Goal: Information Seeking & Learning: Learn about a topic

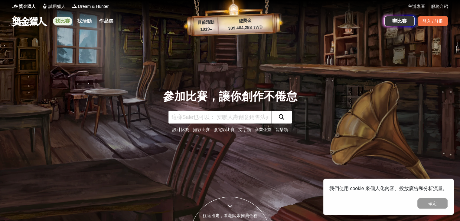
click at [60, 22] on link "找比賽" at bounding box center [62, 21] width 19 height 8
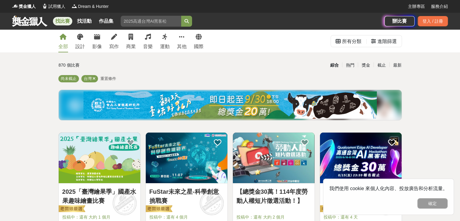
click at [207, 95] on img at bounding box center [229, 104] width 293 height 27
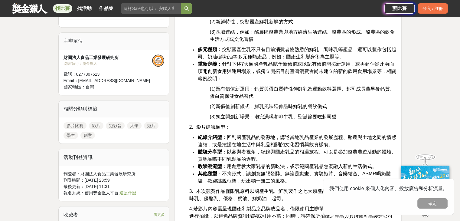
scroll to position [423, 0]
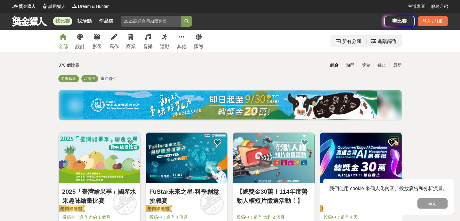
click at [388, 43] on div "進階篩選" at bounding box center [386, 41] width 19 height 12
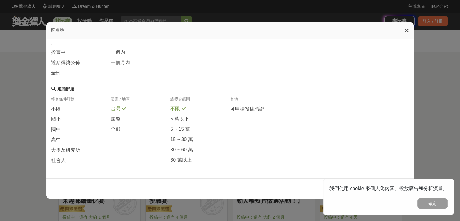
scroll to position [111, 0]
click at [55, 158] on span "社會人士" at bounding box center [60, 160] width 19 height 6
click at [116, 133] on div "報名條件篩選 不限 國小 國中 高中 大學及研究所 社會人士 國家 / 地區 台灣 國際 全部 總獎金範圍 不限 5 萬以下 5 ~ 15 萬 15 ~ 30…" at bounding box center [230, 133] width 358 height 72
click at [117, 127] on span "全部" at bounding box center [116, 129] width 10 height 6
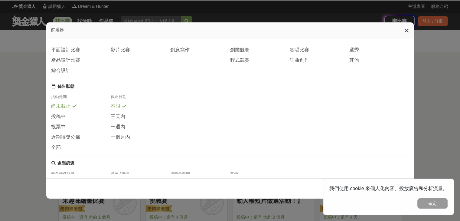
scroll to position [0, 0]
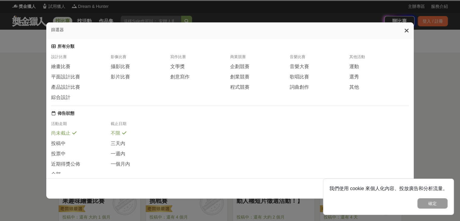
click at [408, 29] on icon at bounding box center [406, 31] width 5 height 6
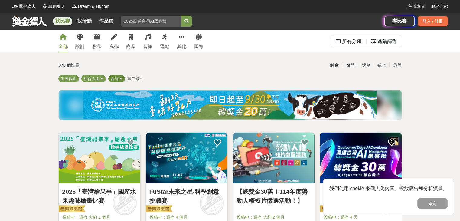
click at [121, 79] on icon at bounding box center [120, 79] width 3 height 4
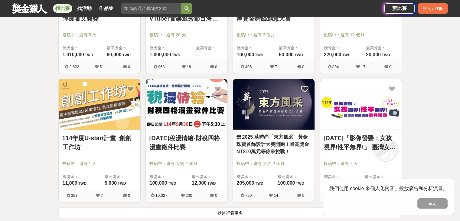
scroll to position [756, 0]
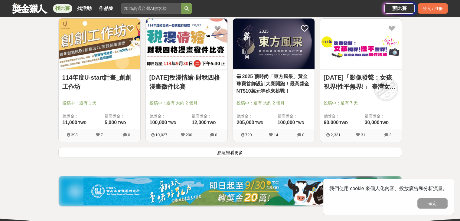
click at [181, 153] on button "點這裡看更多" at bounding box center [230, 152] width 344 height 11
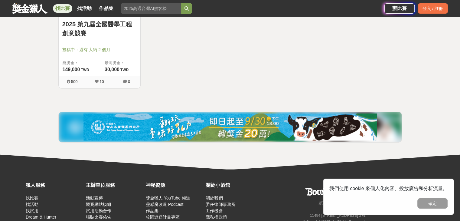
scroll to position [1452, 0]
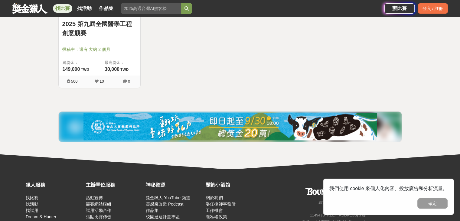
click at [65, 10] on link "找比賽" at bounding box center [62, 8] width 19 height 8
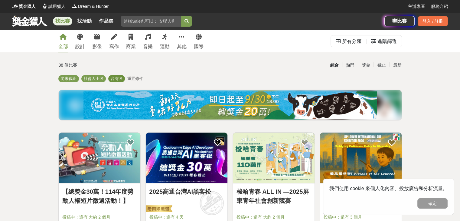
click at [122, 79] on icon at bounding box center [120, 79] width 3 height 4
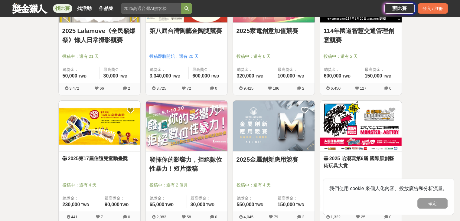
scroll to position [423, 0]
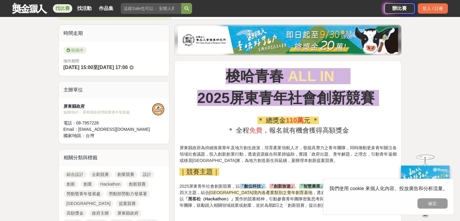
scroll to position [151, 0]
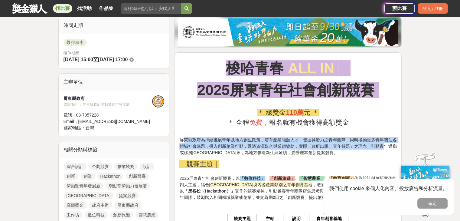
drag, startPoint x: 185, startPoint y: 141, endPoint x: 385, endPoint y: 148, distance: 200.3
click at [385, 148] on span "屏東縣政府為持續推展青年及地方創生政策，培育產業領航人才，發掘具潛力之青年團隊，同時捲動更多青年關注各領域社會議題，投入創新創業行動，透過資源媒合與業師協助，…" at bounding box center [287, 146] width 217 height 18
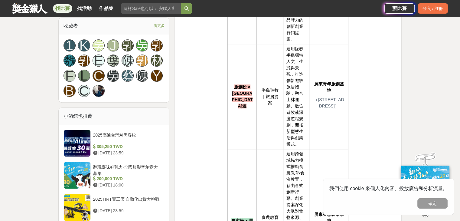
scroll to position [423, 0]
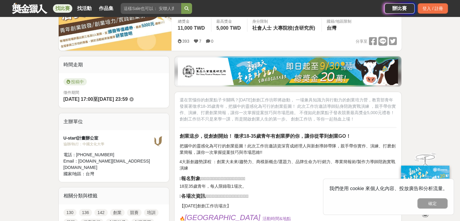
scroll to position [151, 0]
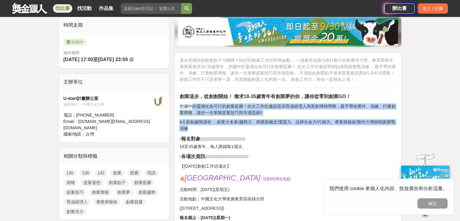
drag, startPoint x: 191, startPoint y: 106, endPoint x: 213, endPoint y: 129, distance: 32.7
click at [213, 129] on p "4大新創趨勢課程 ：創業大未來/趨勢力、商模新概念/選題力、品牌生命力/行銷力、專業簡報術/製作力導師陪跑實戰演練" at bounding box center [287, 125] width 217 height 13
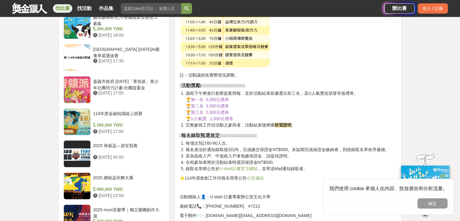
scroll to position [544, 0]
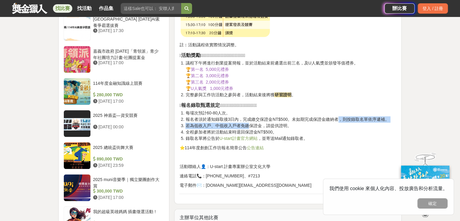
drag, startPoint x: 247, startPoint y: 123, endPoint x: 337, endPoint y: 122, distance: 89.8
click at [336, 122] on ol "每場次預計60-80人次。 報名者須於通知錄取後3日內，完成繳交保證金NT$500。未如期完成保證金繳納者，則按錄取名單依序遞補。 若為低收入戶、中低收入戶者…" at bounding box center [287, 126] width 217 height 32
click at [337, 122] on li "報名者須於通知錄取後3日內，完成繳交保證金NT$500。未如期完成保證金繳納者，則按錄取名單依序遞補。" at bounding box center [290, 119] width 211 height 6
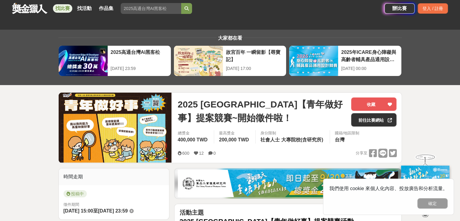
scroll to position [181, 0]
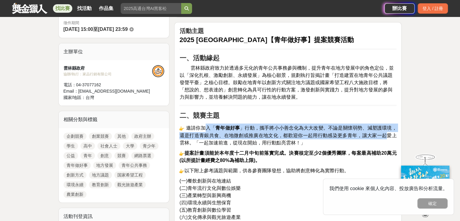
drag, startPoint x: 207, startPoint y: 129, endPoint x: 386, endPoint y: 135, distance: 178.9
click at [386, 135] on span "邀請你加入「 青年做好事 」行動，攜手將小小善念化為大大改變。不論是關懷弱勢、減塑護環境，還是打造青銀共食、在地微創或推廣在地文化，都歡迎你一起用行動感染更多…" at bounding box center [287, 135] width 217 height 20
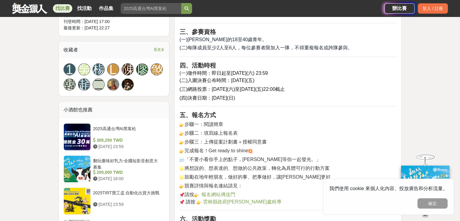
scroll to position [423, 0]
